Goal: Information Seeking & Learning: Learn about a topic

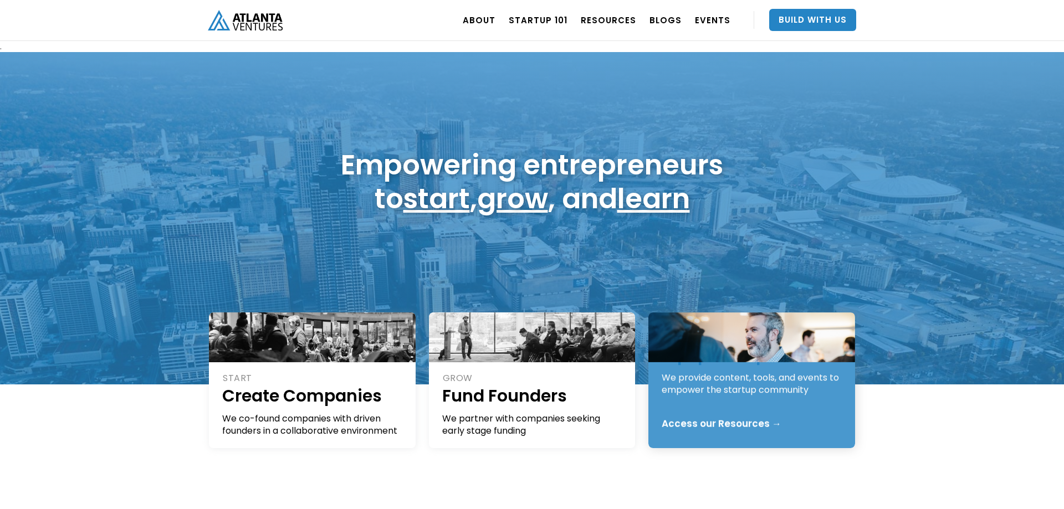
click at [701, 392] on div "We provide content, tools, and events to empower the startup community" at bounding box center [751, 384] width 181 height 24
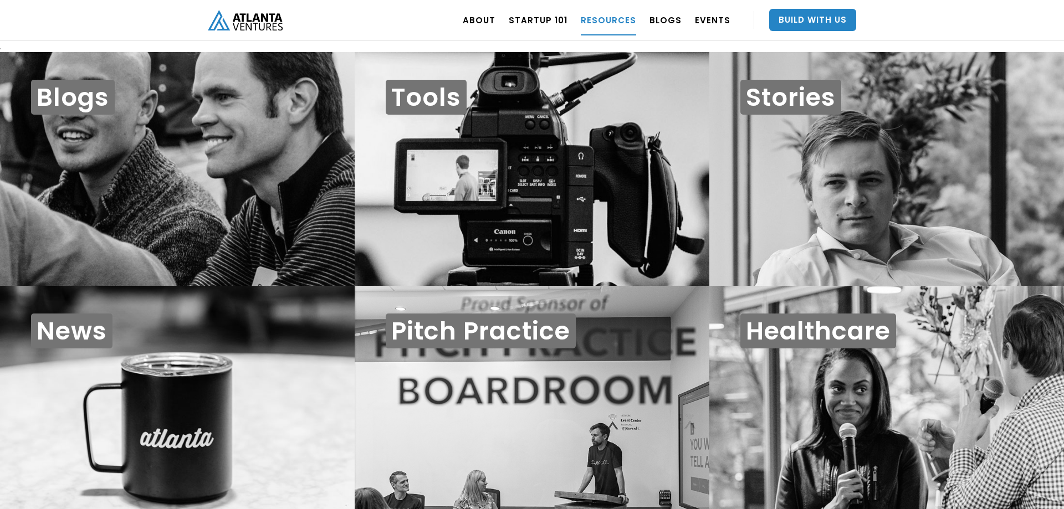
scroll to position [11, 0]
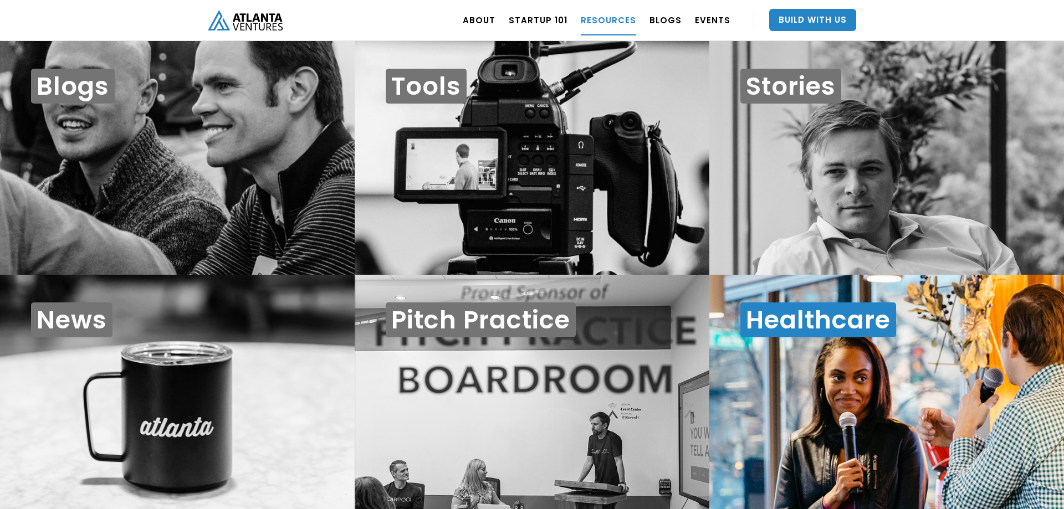
click at [943, 365] on div "Healthcare" at bounding box center [886, 392] width 355 height 234
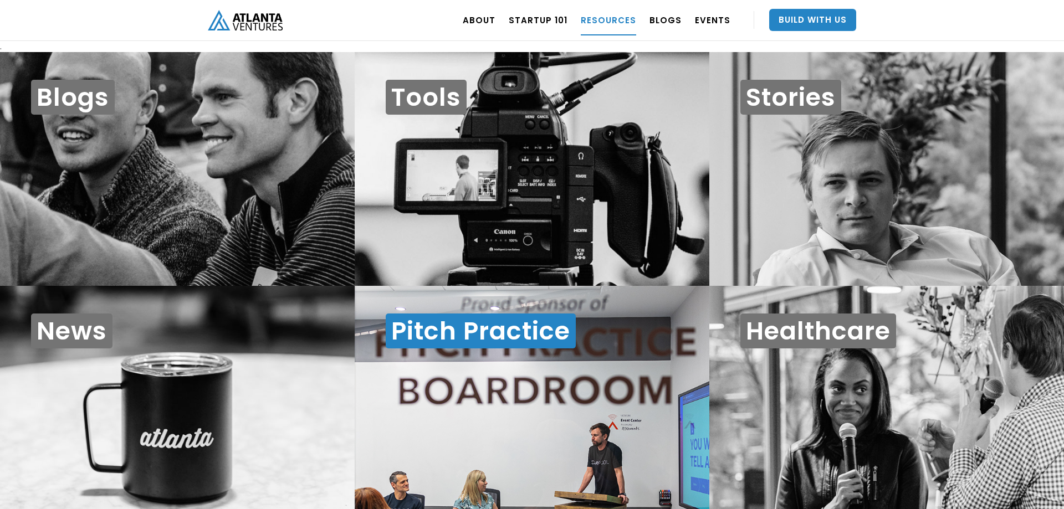
scroll to position [11, 0]
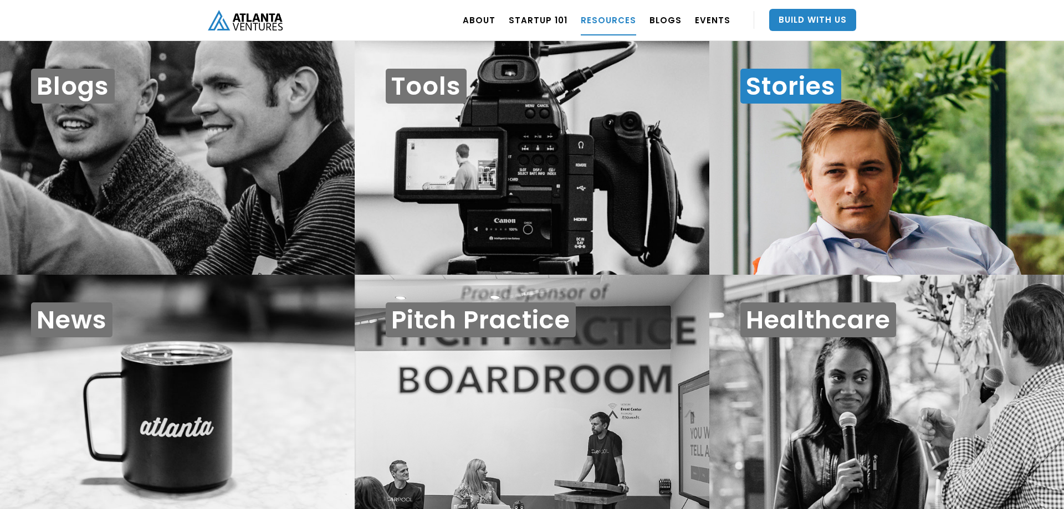
click at [767, 203] on div "Stories" at bounding box center [886, 158] width 355 height 234
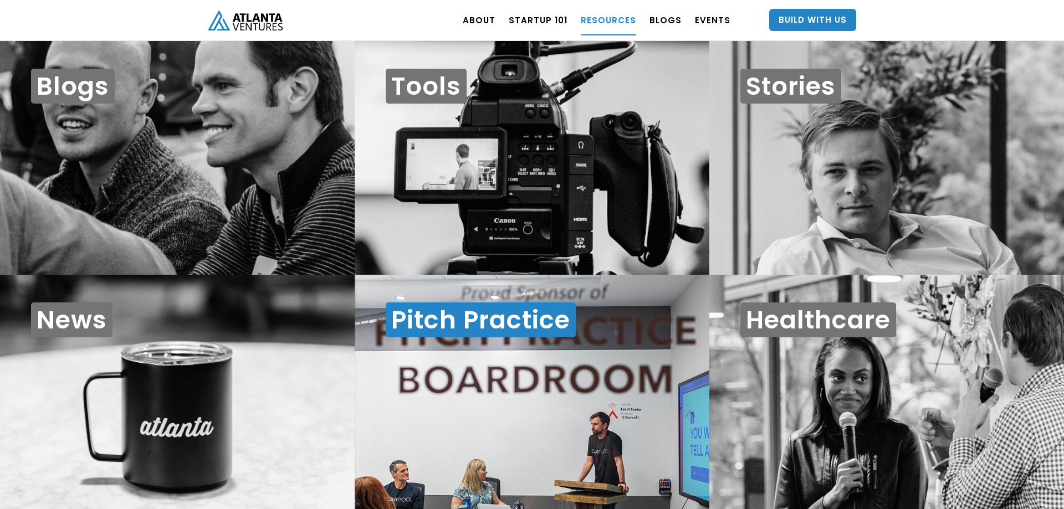
click at [455, 350] on div "Pitch Practice" at bounding box center [532, 392] width 355 height 234
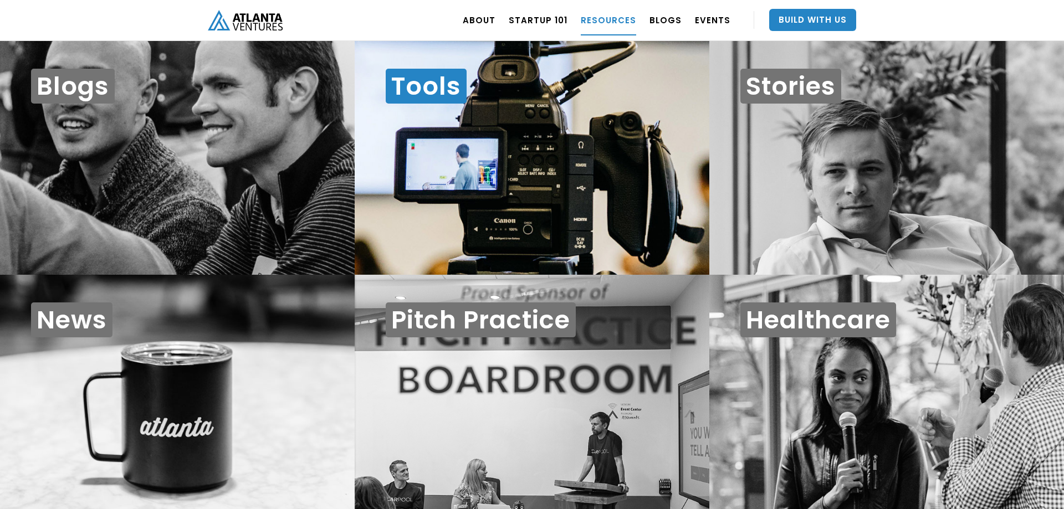
click at [485, 184] on div "Tools" at bounding box center [532, 158] width 355 height 234
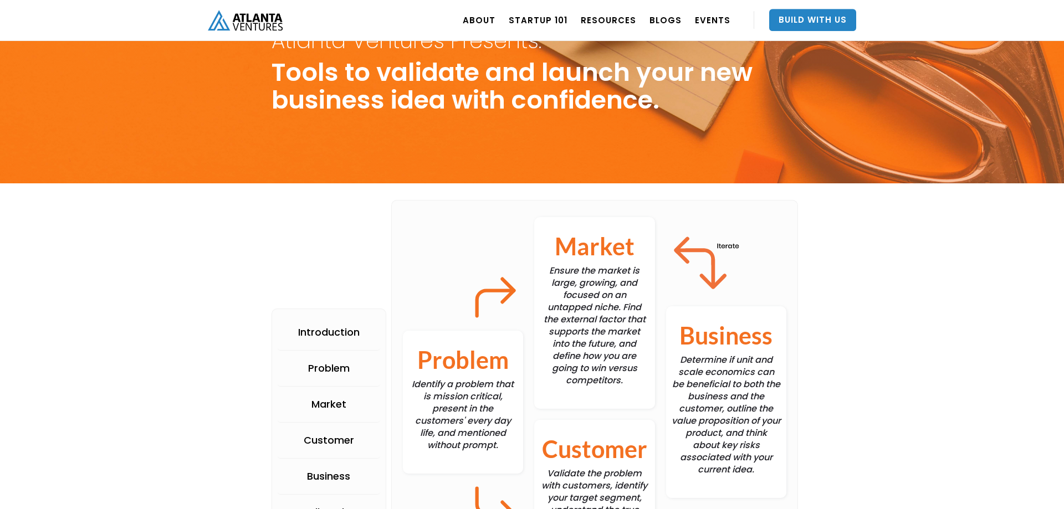
scroll to position [255, 0]
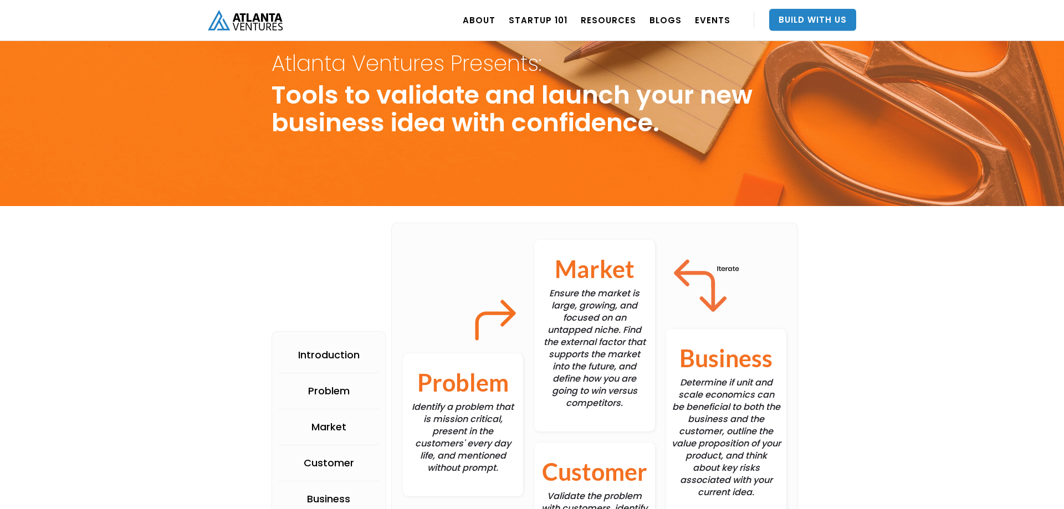
scroll to position [0, 0]
